Goal: Information Seeking & Learning: Learn about a topic

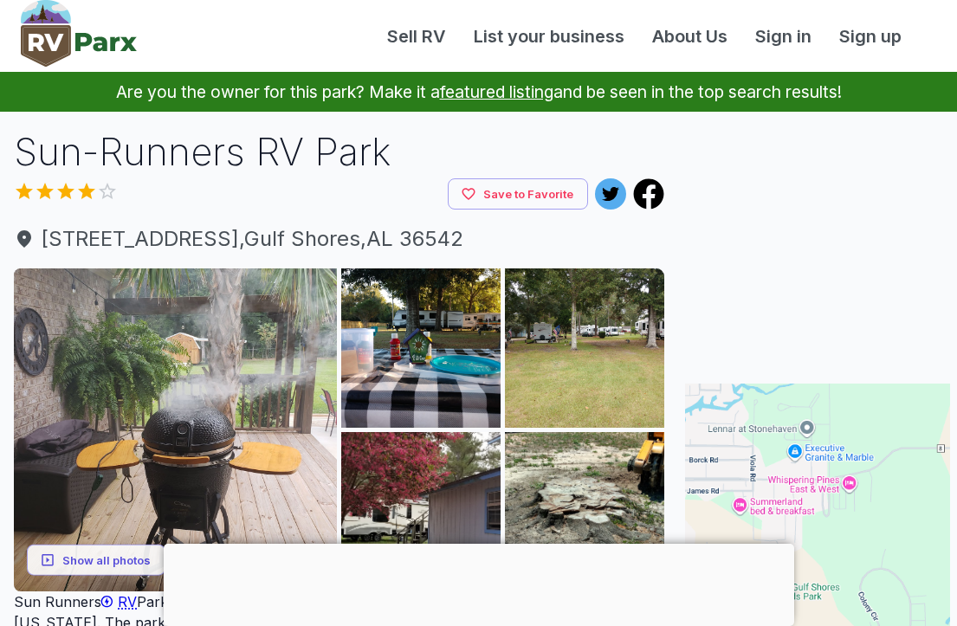
click at [497, 425] on img at bounding box center [420, 347] width 159 height 159
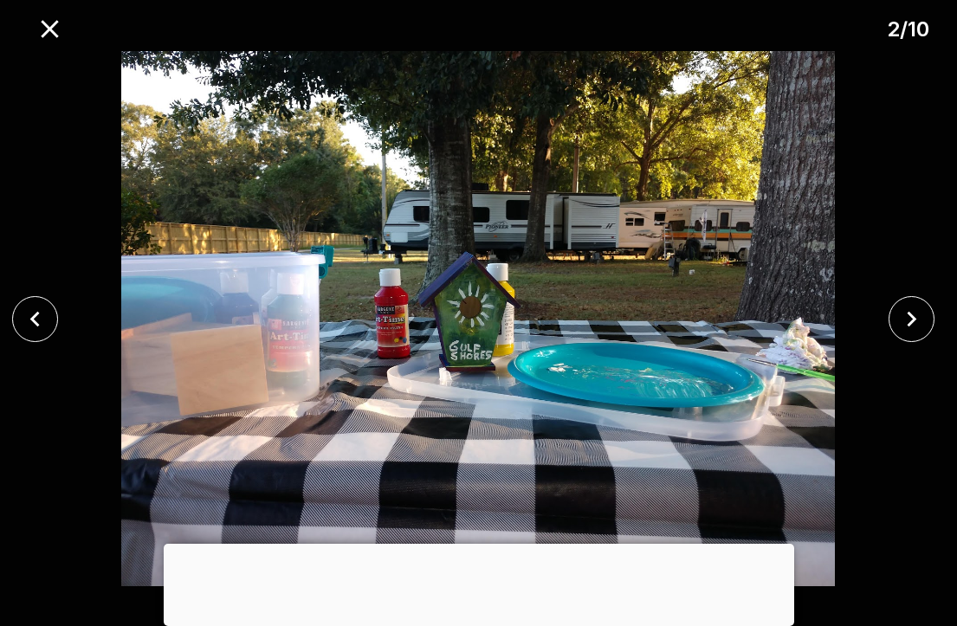
click at [911, 319] on icon "close" at bounding box center [911, 319] width 30 height 30
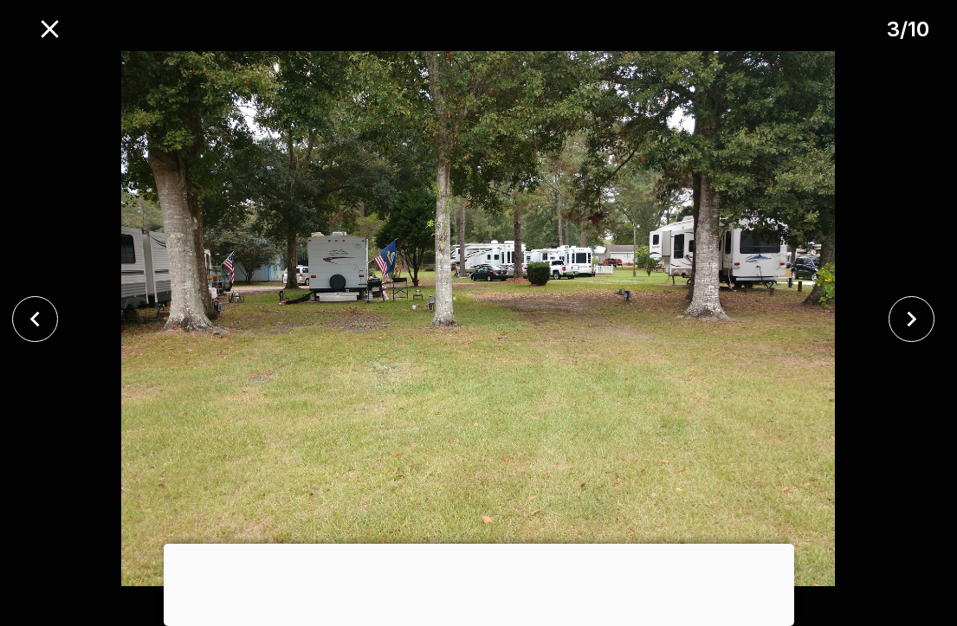
click at [915, 317] on icon "close" at bounding box center [913, 319] width 10 height 16
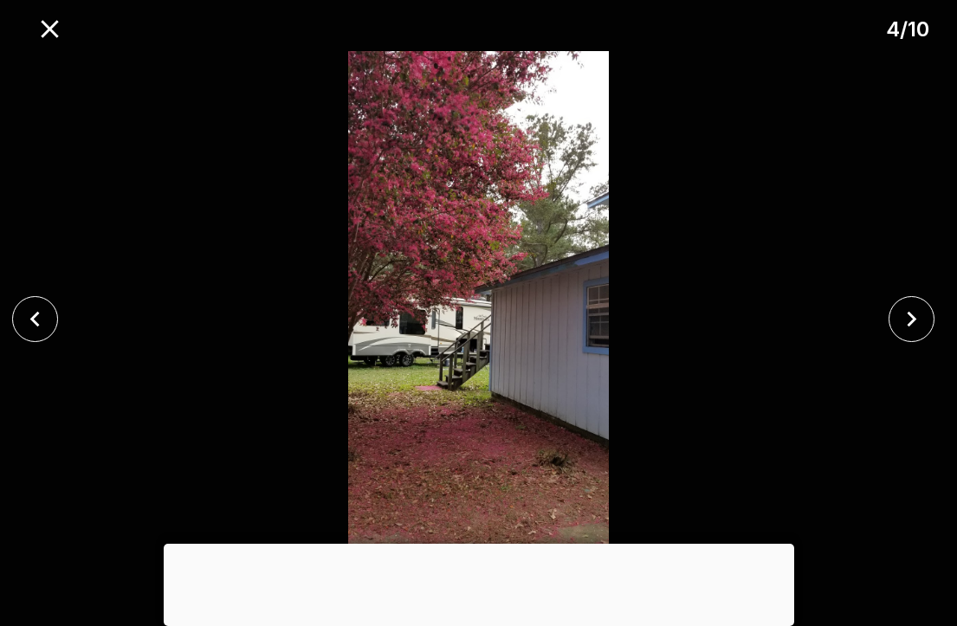
click at [908, 319] on icon "close" at bounding box center [911, 319] width 30 height 30
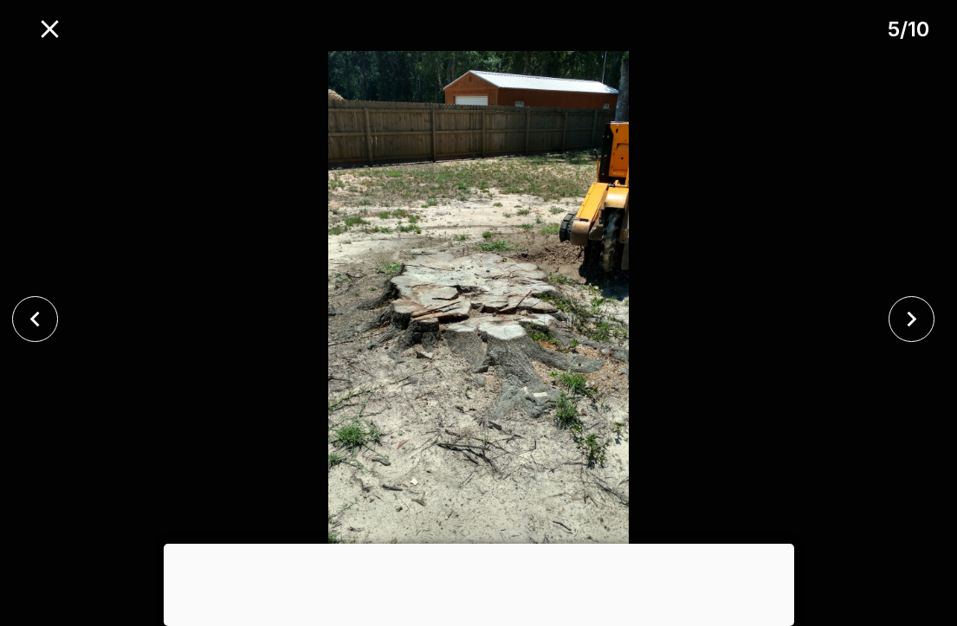
click at [908, 323] on icon "close" at bounding box center [911, 319] width 30 height 30
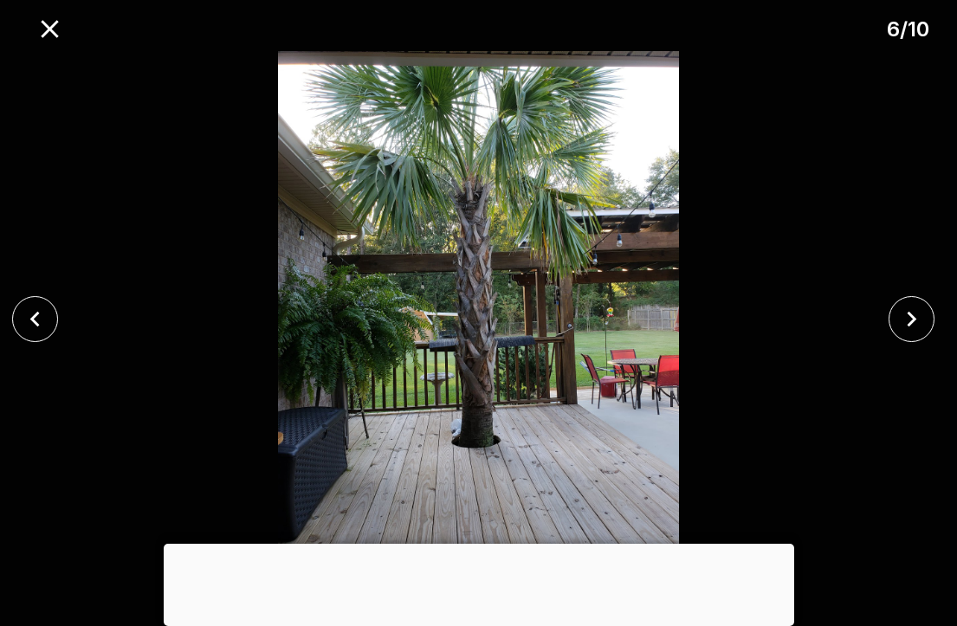
click at [914, 321] on icon "close" at bounding box center [913, 319] width 10 height 16
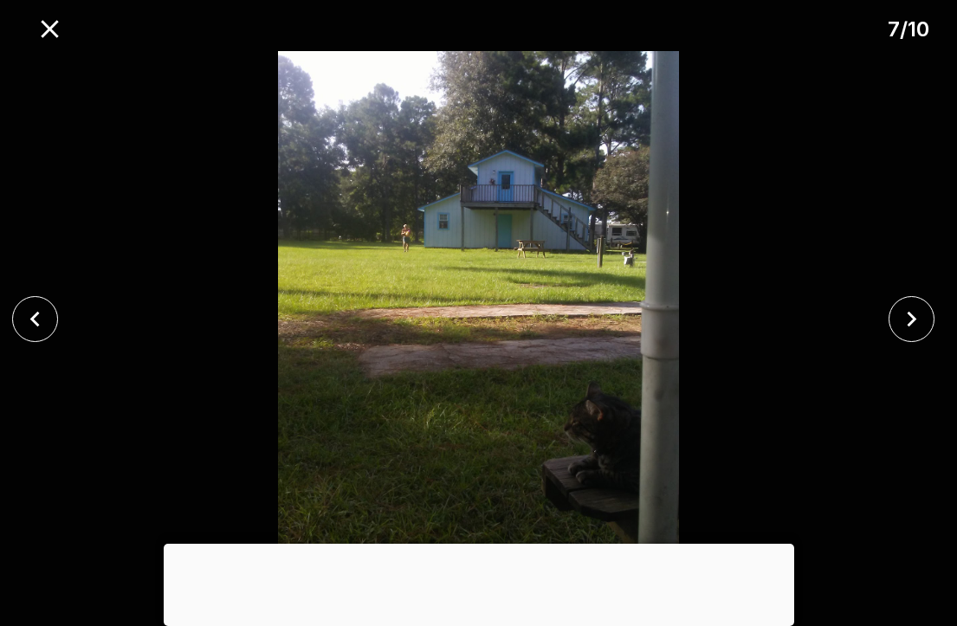
click at [915, 318] on icon "close" at bounding box center [913, 319] width 10 height 16
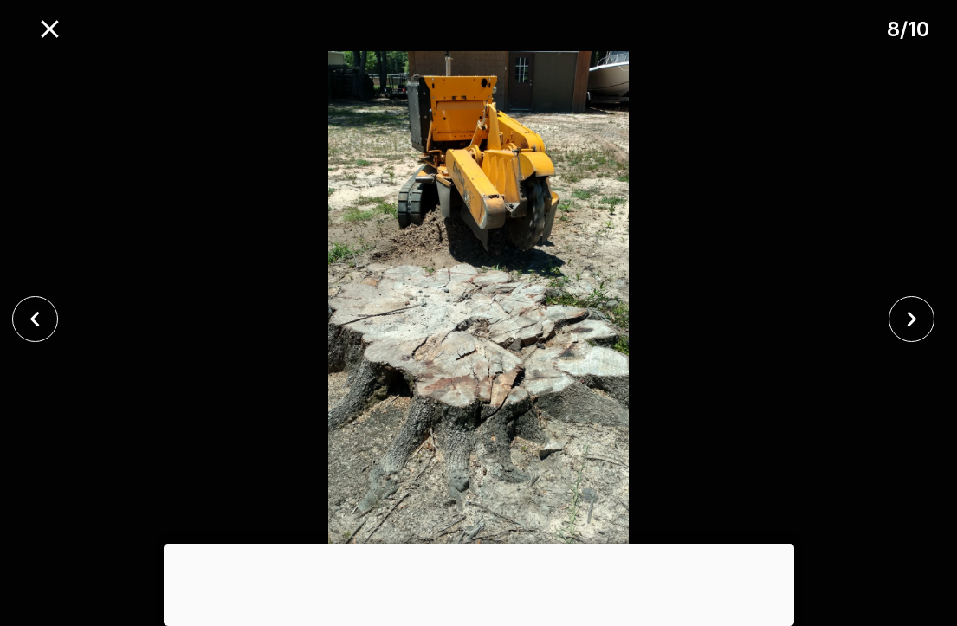
click at [912, 319] on icon "close" at bounding box center [911, 319] width 30 height 30
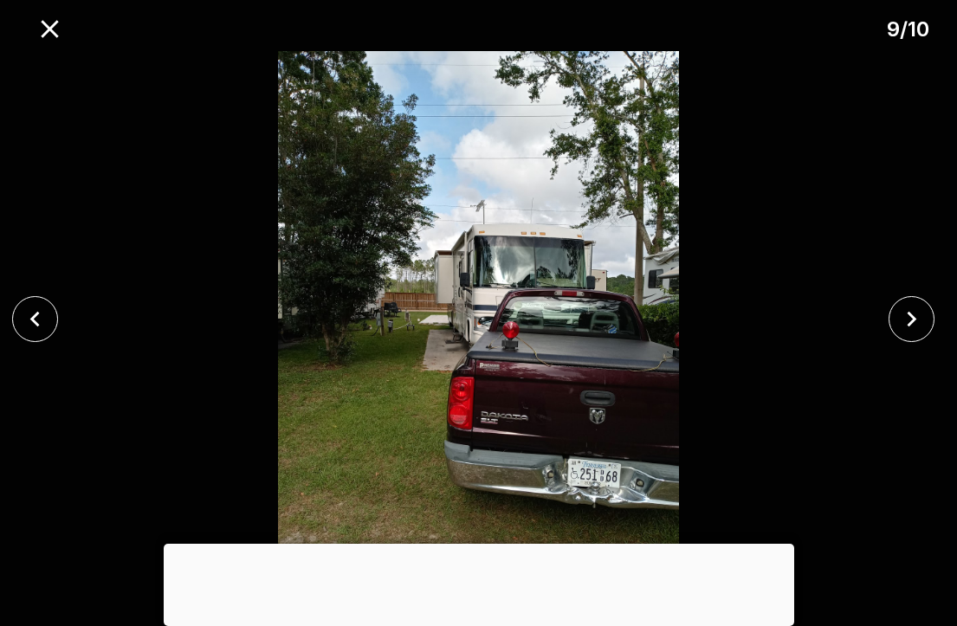
click at [916, 322] on icon "close" at bounding box center [911, 319] width 30 height 30
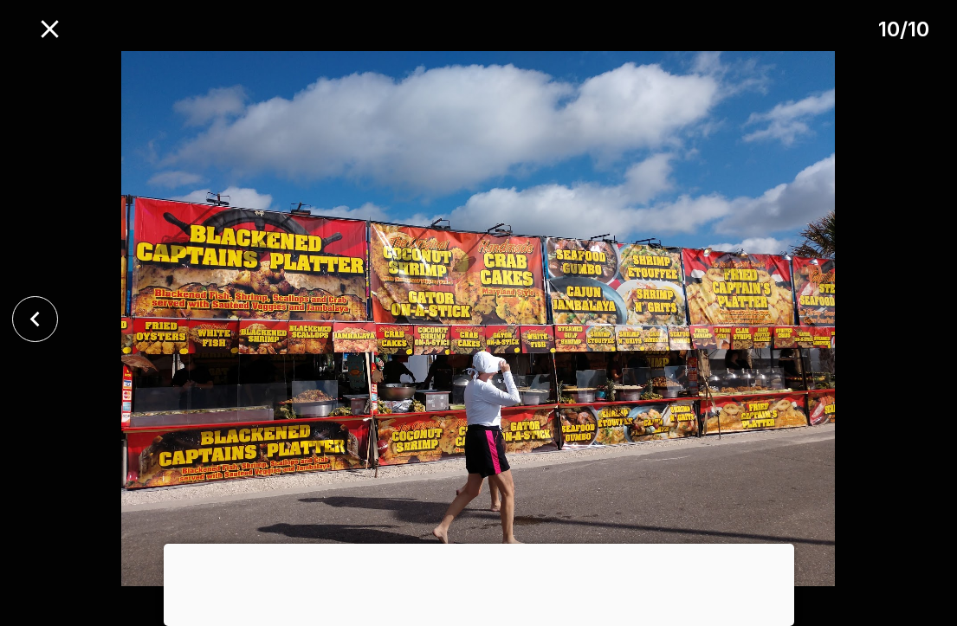
click at [812, 322] on img at bounding box center [479, 318] width 798 height 535
click at [921, 314] on div at bounding box center [478, 318] width 957 height 535
click at [921, 290] on div at bounding box center [478, 318] width 957 height 535
click at [890, 320] on div at bounding box center [478, 318] width 957 height 535
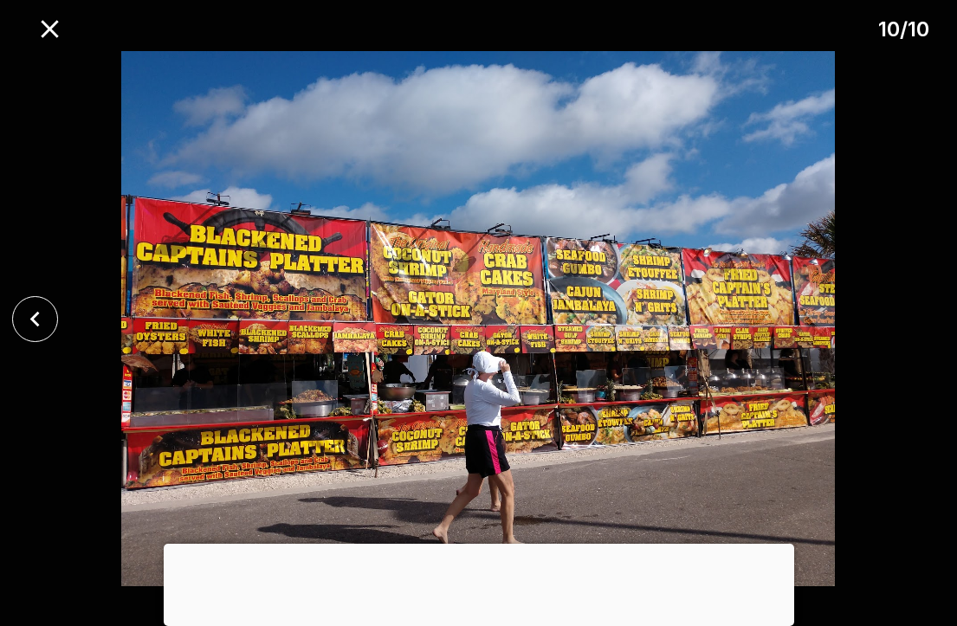
click at [42, 334] on icon "close" at bounding box center [35, 319] width 30 height 30
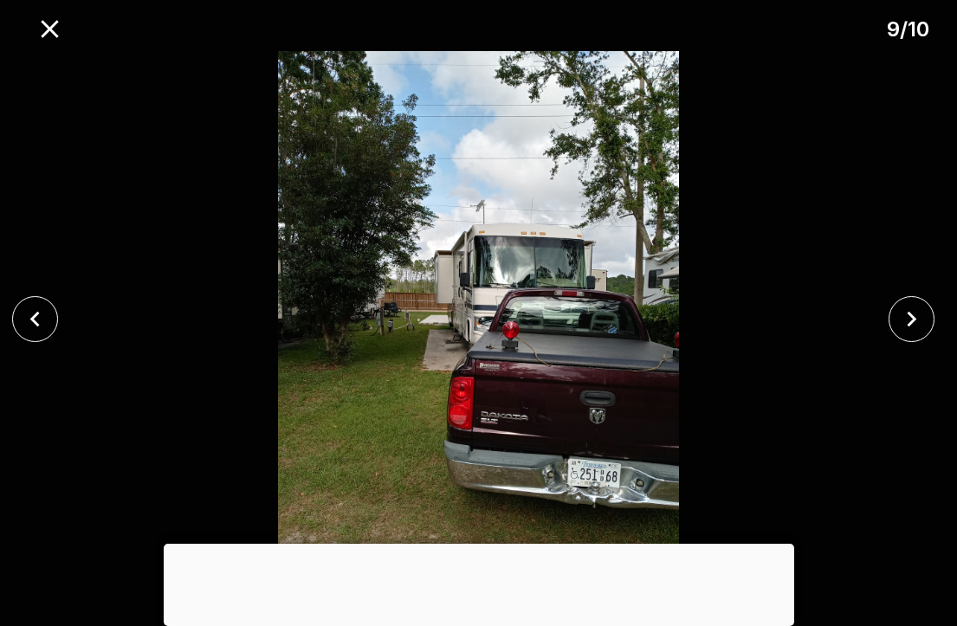
click at [35, 327] on icon "close" at bounding box center [34, 319] width 10 height 16
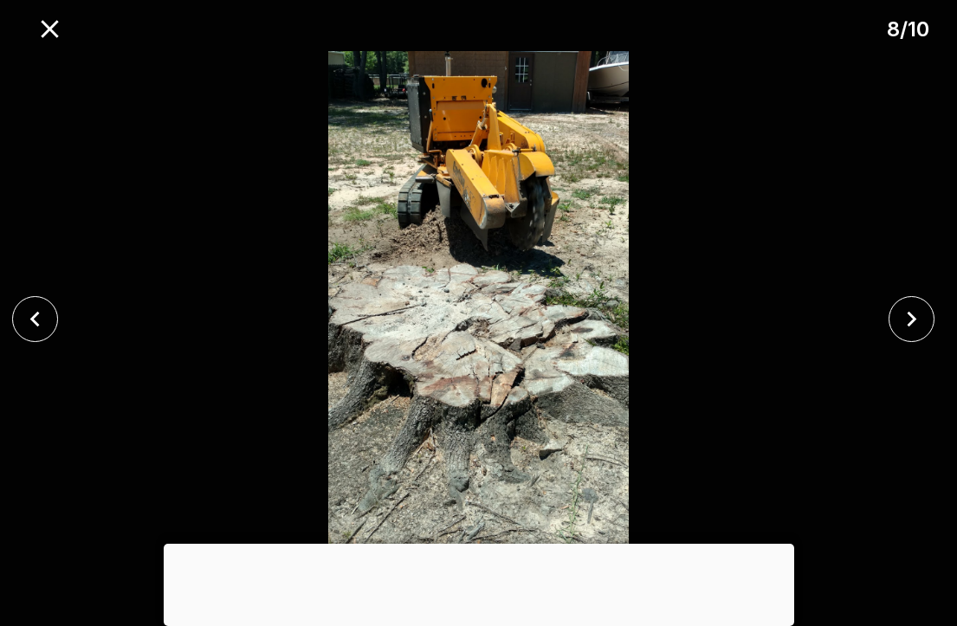
click at [35, 327] on icon "close" at bounding box center [34, 319] width 10 height 16
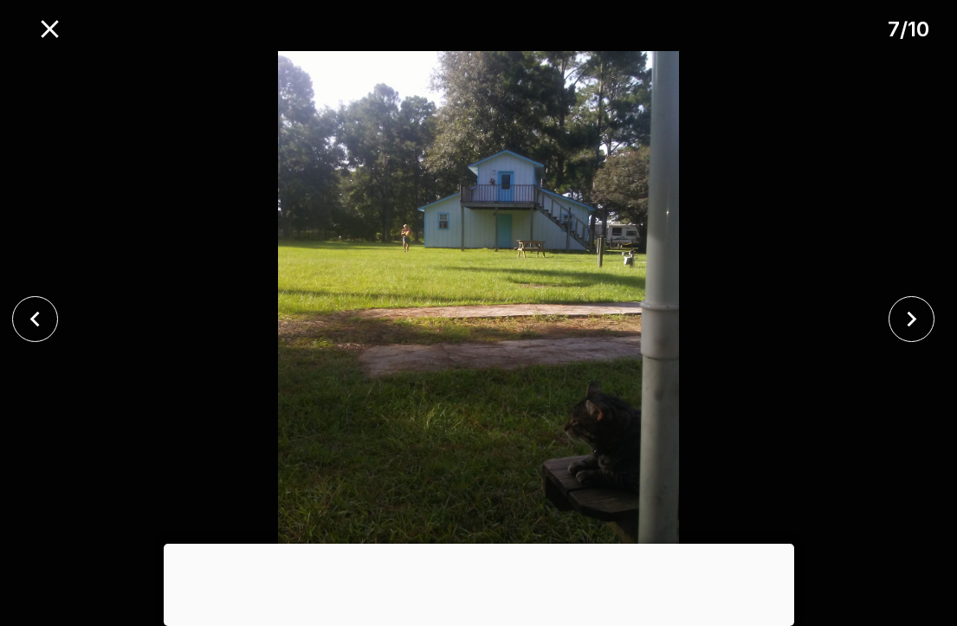
click at [40, 333] on icon "close" at bounding box center [35, 319] width 30 height 30
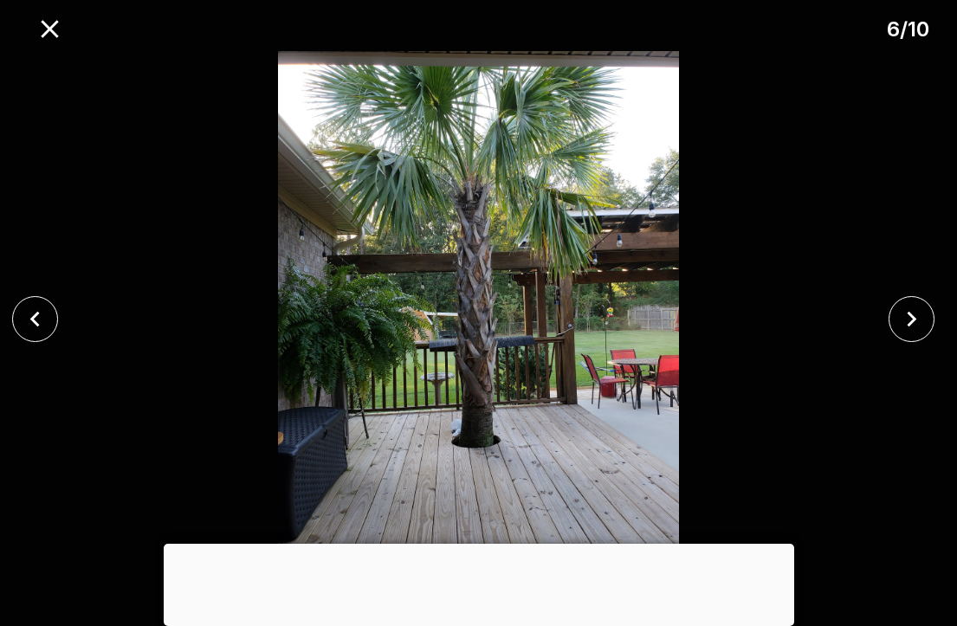
click at [41, 334] on icon "close" at bounding box center [35, 319] width 30 height 30
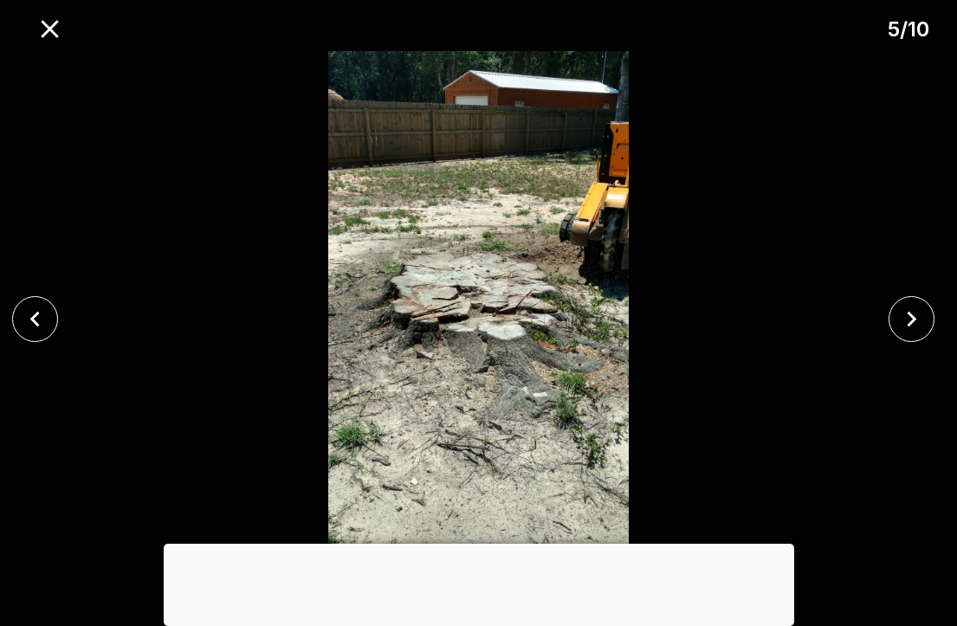
click at [41, 334] on icon "close" at bounding box center [35, 319] width 30 height 30
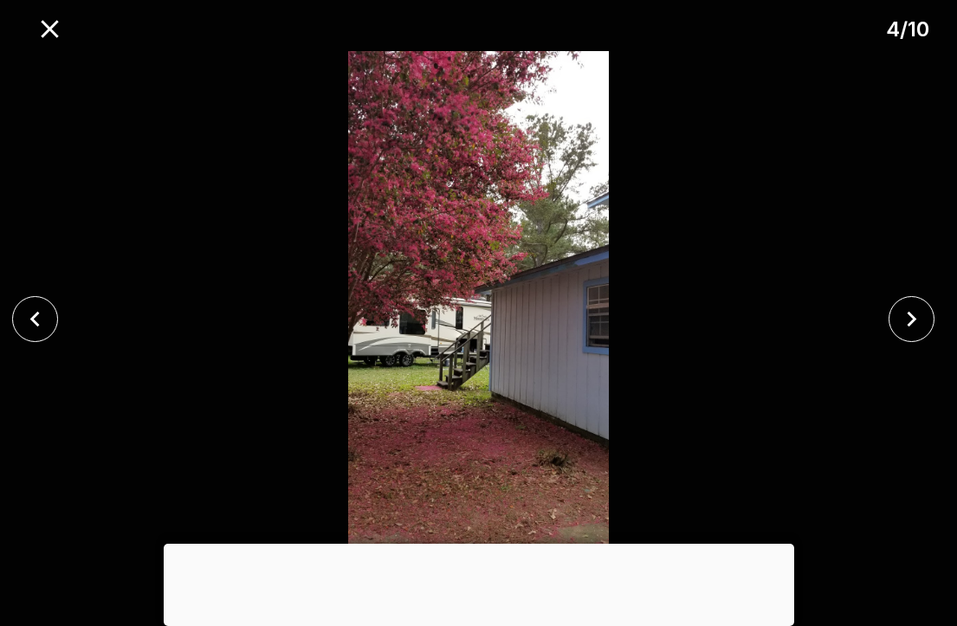
click at [41, 334] on icon "close" at bounding box center [35, 319] width 30 height 30
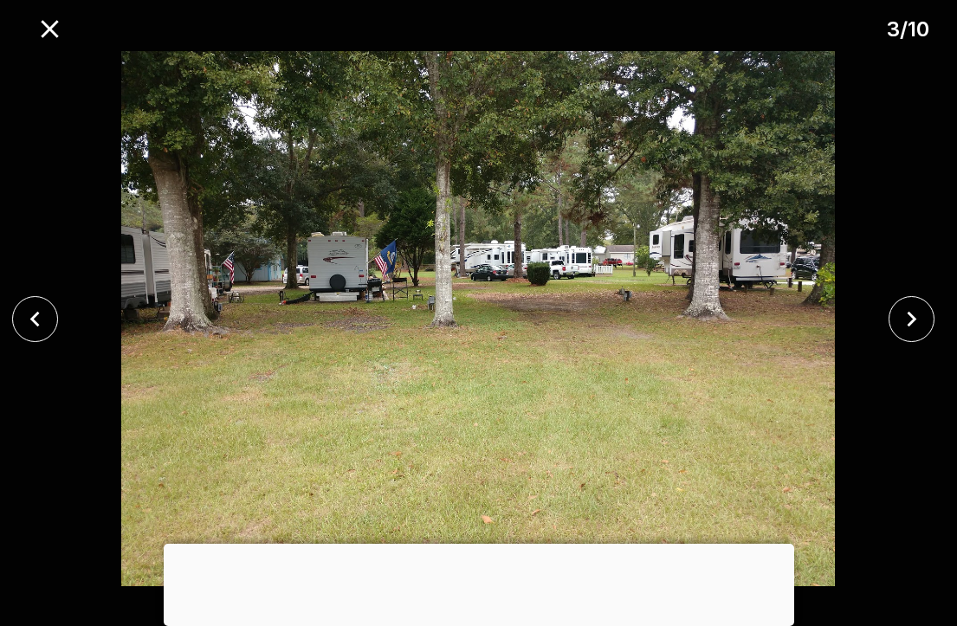
click at [32, 334] on icon "close" at bounding box center [35, 319] width 30 height 30
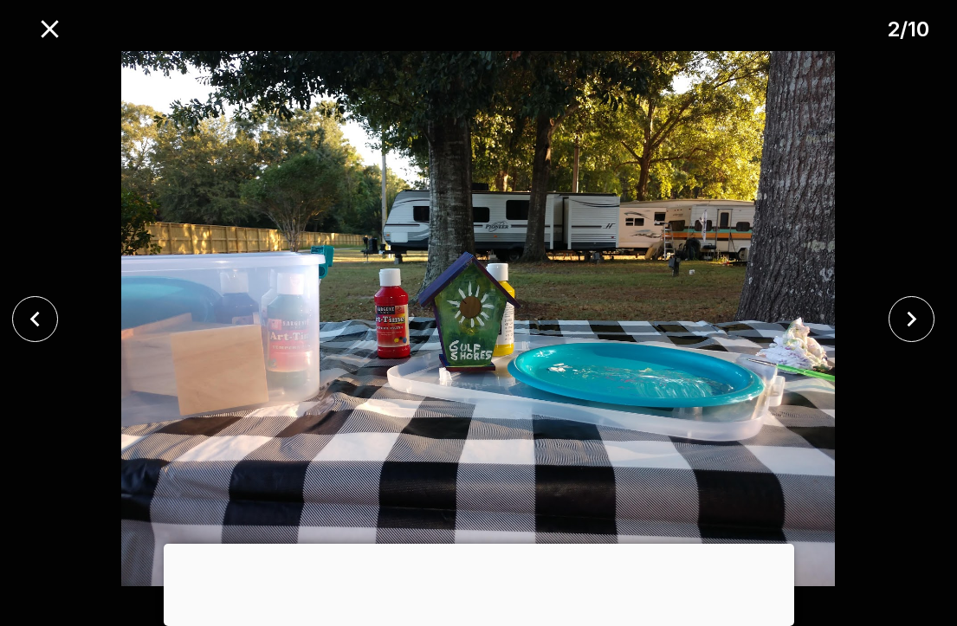
click at [31, 334] on icon "close" at bounding box center [35, 319] width 30 height 30
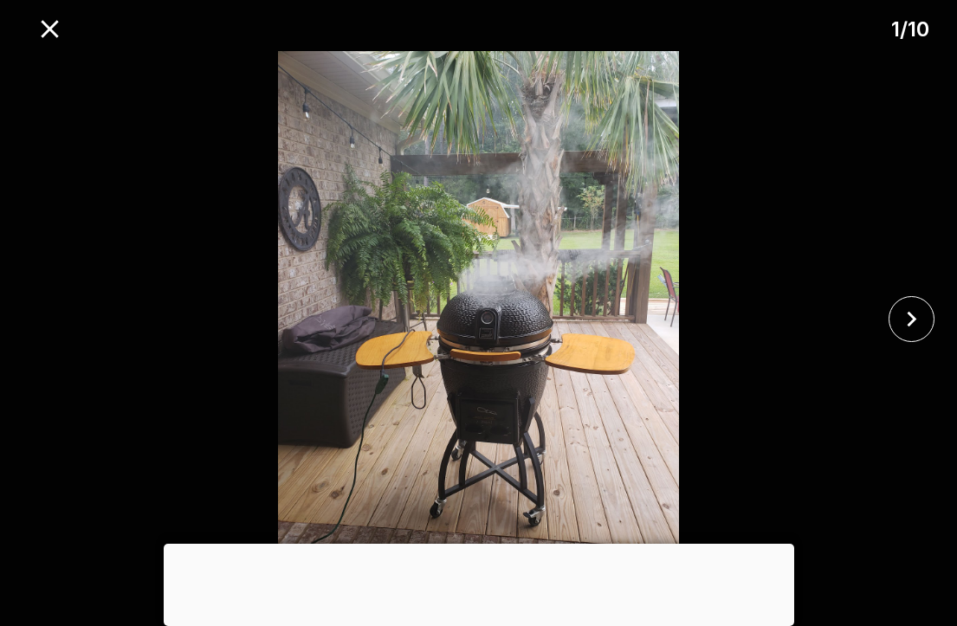
click at [29, 346] on div at bounding box center [478, 318] width 957 height 535
click at [55, 39] on icon "close" at bounding box center [50, 29] width 30 height 30
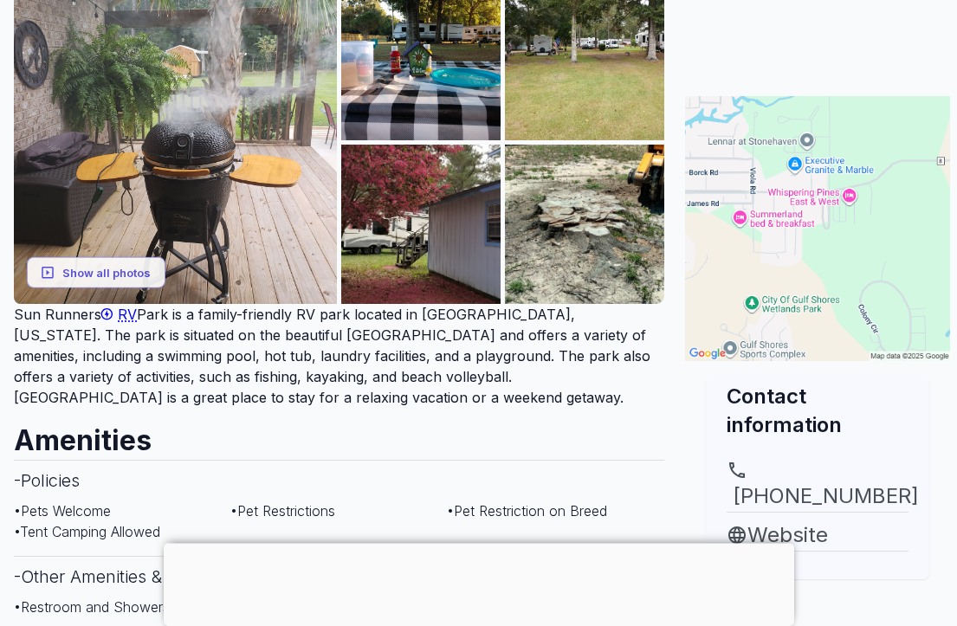
scroll to position [288, 0]
click at [837, 252] on img at bounding box center [817, 228] width 265 height 265
